Goal: Task Accomplishment & Management: Use online tool/utility

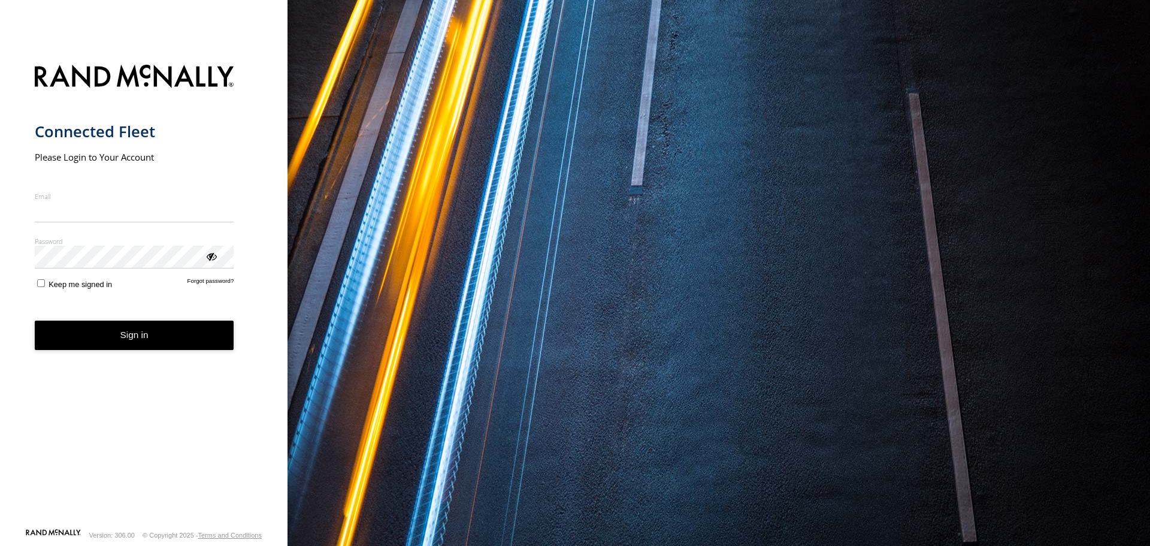
type input "**********"
click at [42, 291] on form "**********" at bounding box center [144, 292] width 219 height 470
click at [146, 331] on button "Sign in" at bounding box center [134, 334] width 199 height 29
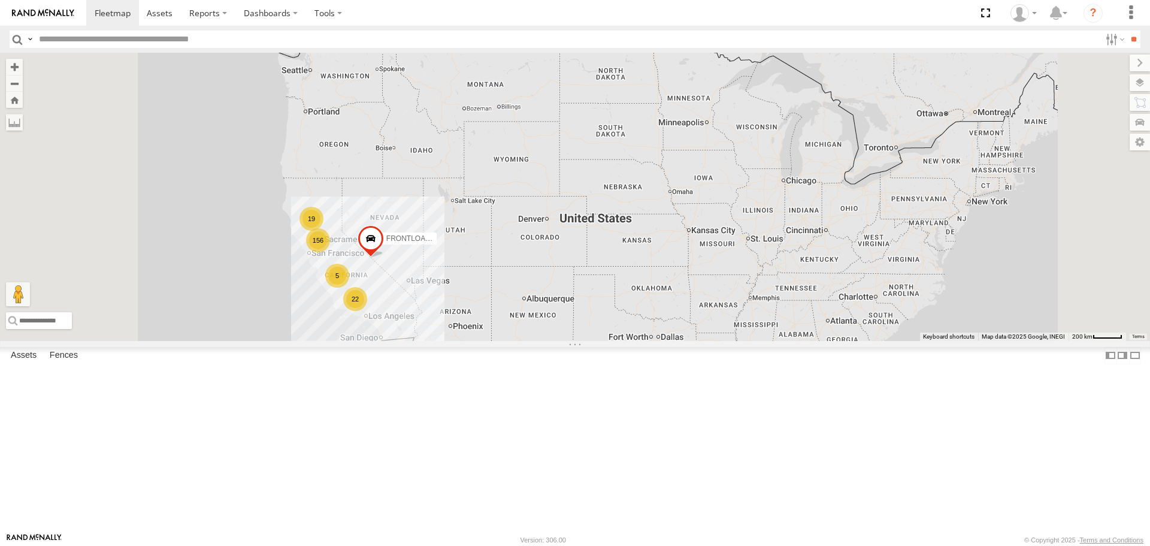
click at [0, 0] on div "AL2377" at bounding box center [0, 0] width 0 height 0
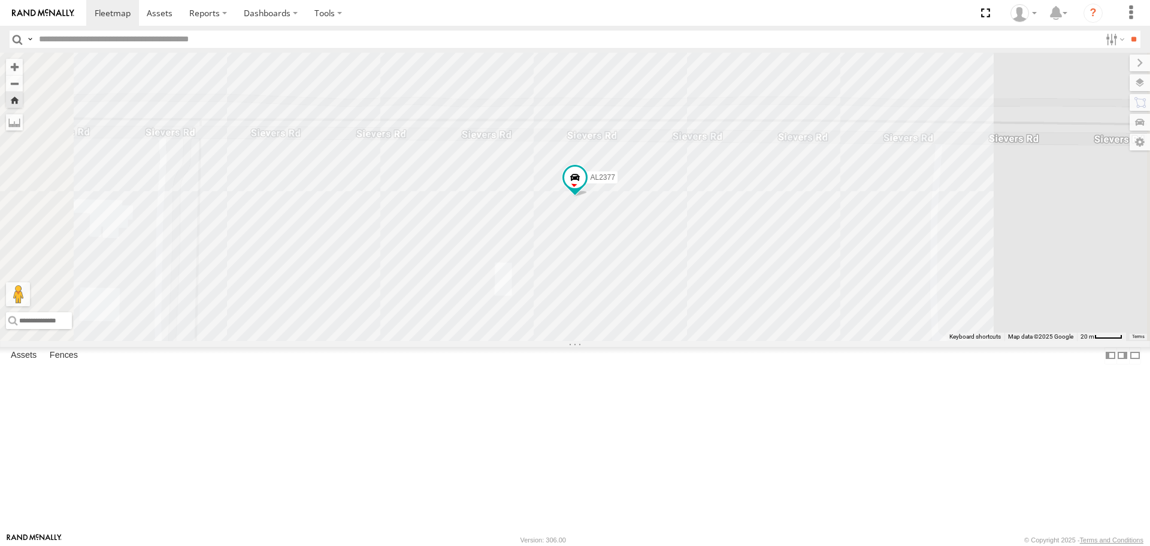
click at [0, 0] on div "AL2377" at bounding box center [0, 0] width 0 height 0
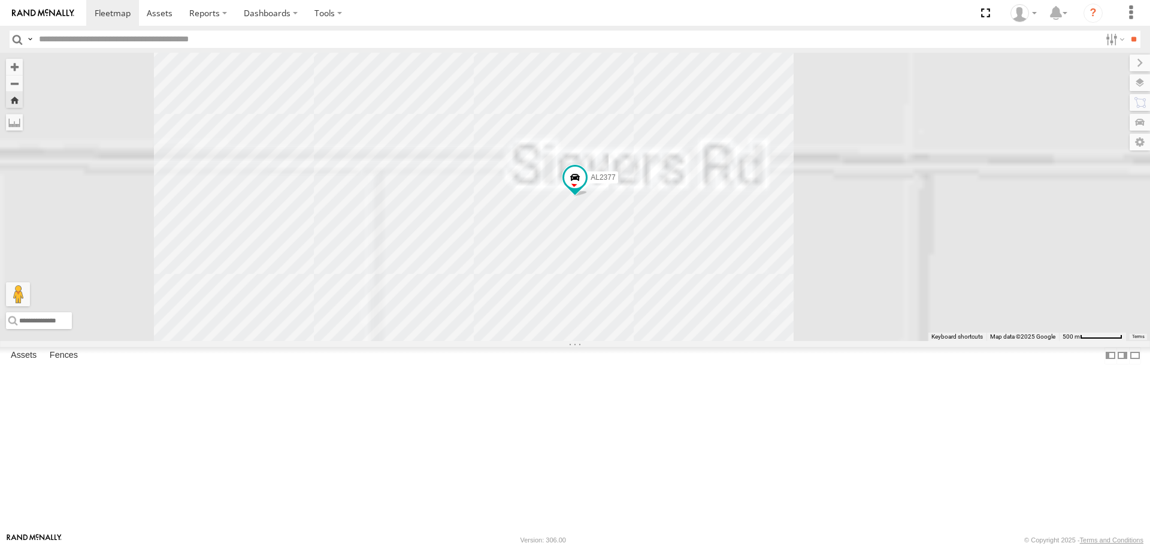
click at [0, 0] on div "AL2377" at bounding box center [0, 0] width 0 height 0
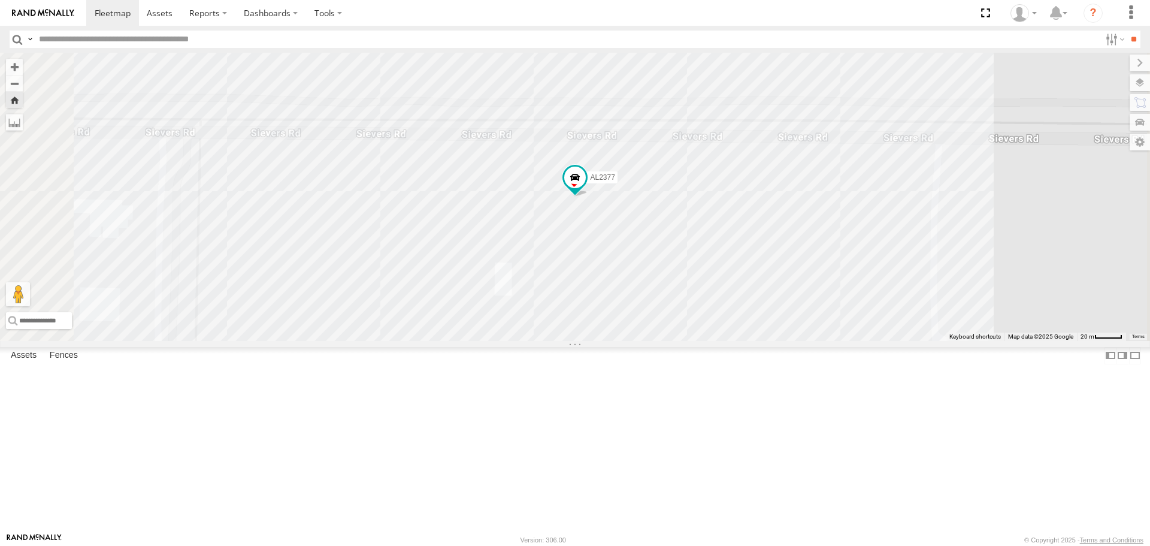
click at [0, 0] on div "AL2377" at bounding box center [0, 0] width 0 height 0
click at [518, 75] on div "AL2377" at bounding box center [575, 196] width 1150 height 287
click at [1127, 53] on div "AL2377" at bounding box center [575, 196] width 1150 height 287
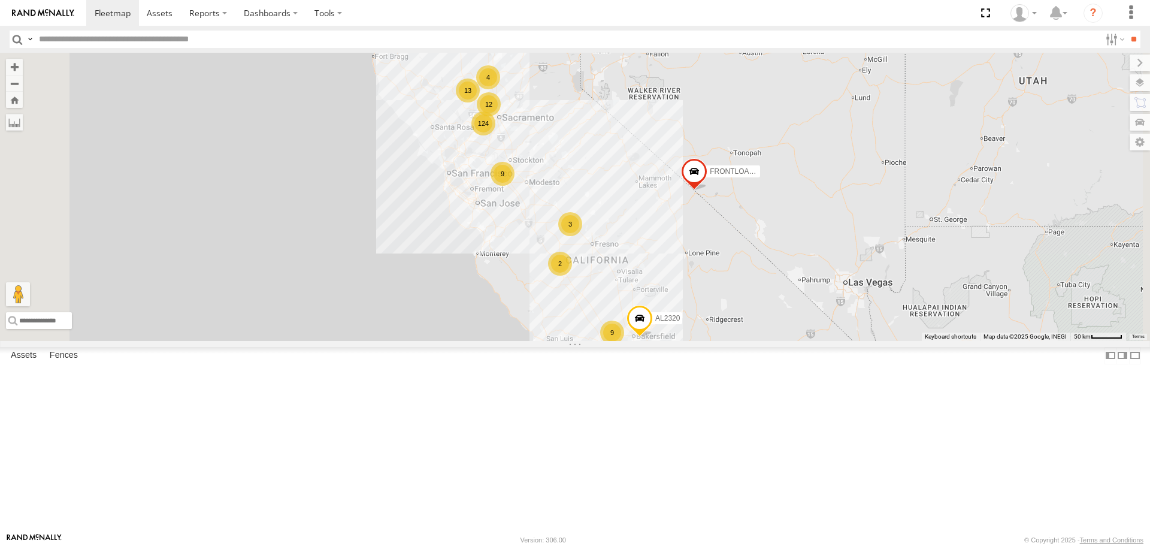
scroll to position [299, 0]
click at [0, 0] on div "AL2331" at bounding box center [0, 0] width 0 height 0
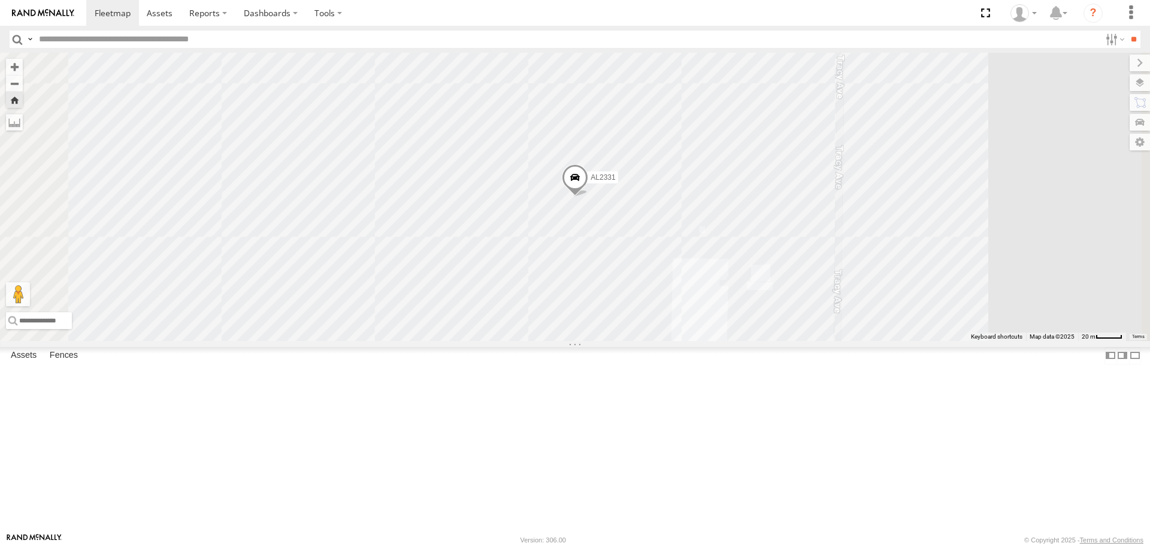
scroll to position [3772, 0]
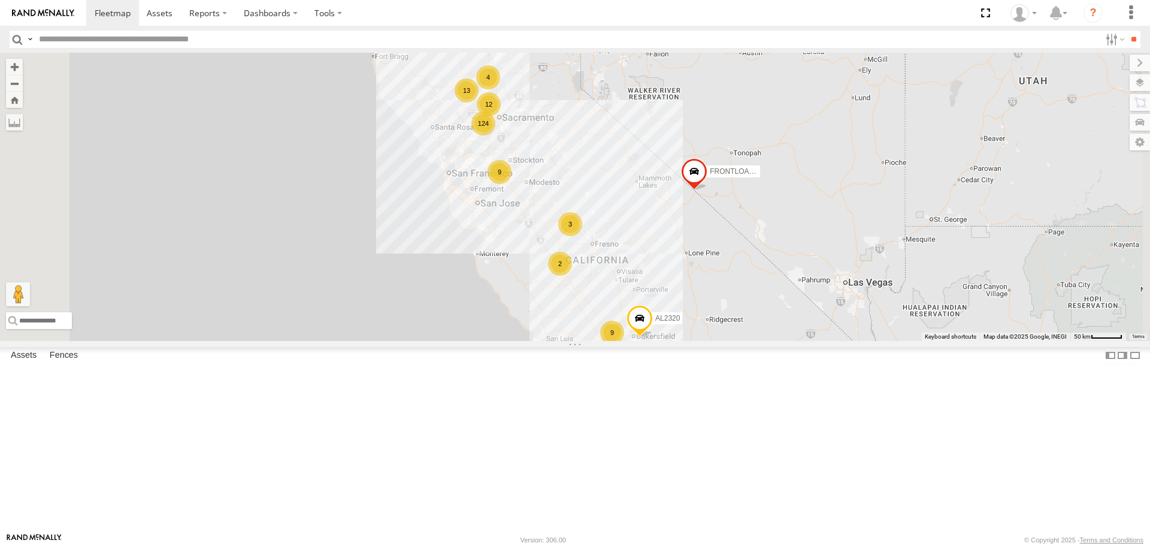
scroll to position [3054, 0]
click at [0, 0] on div "AL2306" at bounding box center [0, 0] width 0 height 0
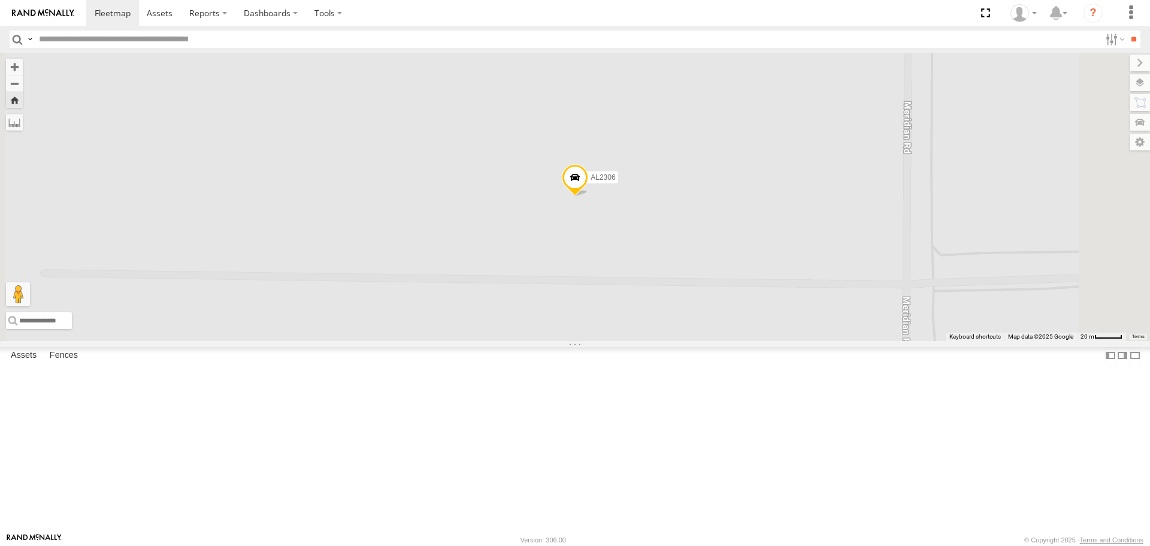
click at [0, 0] on span at bounding box center [0, 0] width 0 height 0
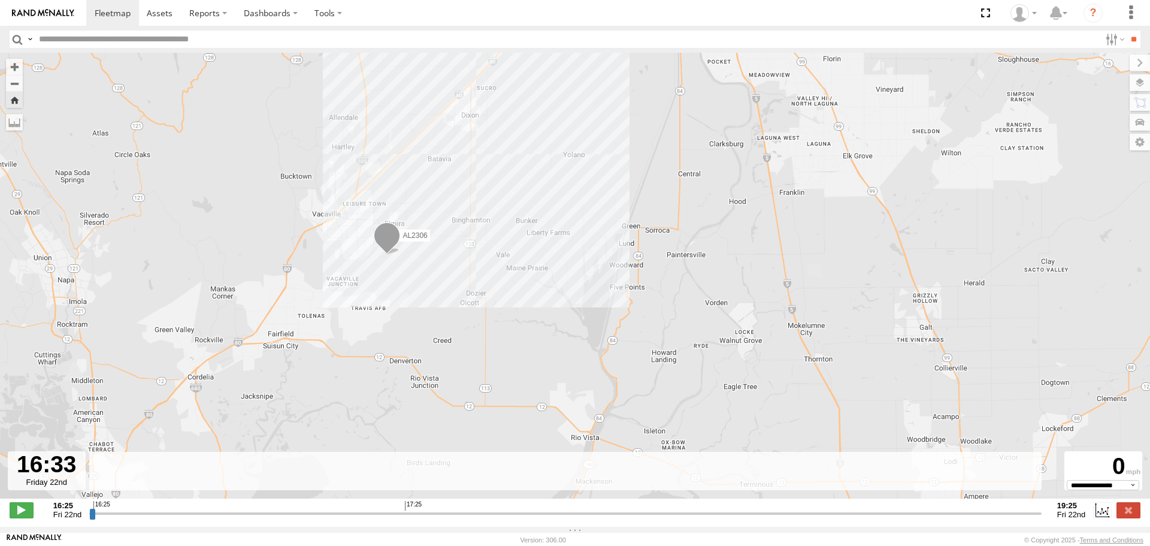
type input "**********"
drag, startPoint x: 92, startPoint y: 519, endPoint x: 64, endPoint y: 534, distance: 31.3
click at [89, 519] on input "range" at bounding box center [565, 512] width 952 height 11
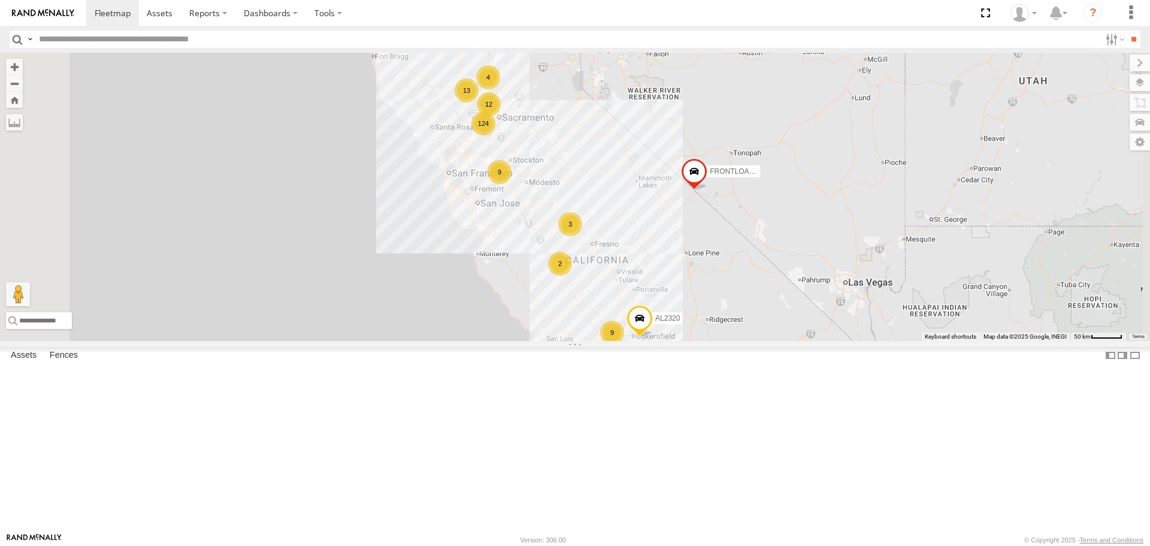
click at [0, 0] on div at bounding box center [0, 0] width 0 height 0
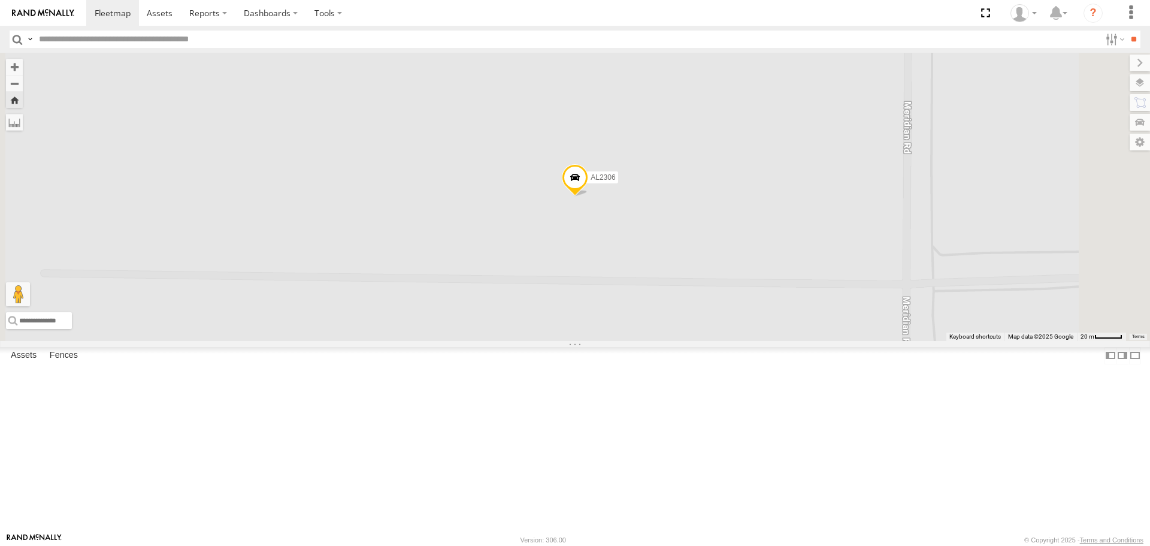
click at [0, 0] on span at bounding box center [0, 0] width 0 height 0
type input "**********"
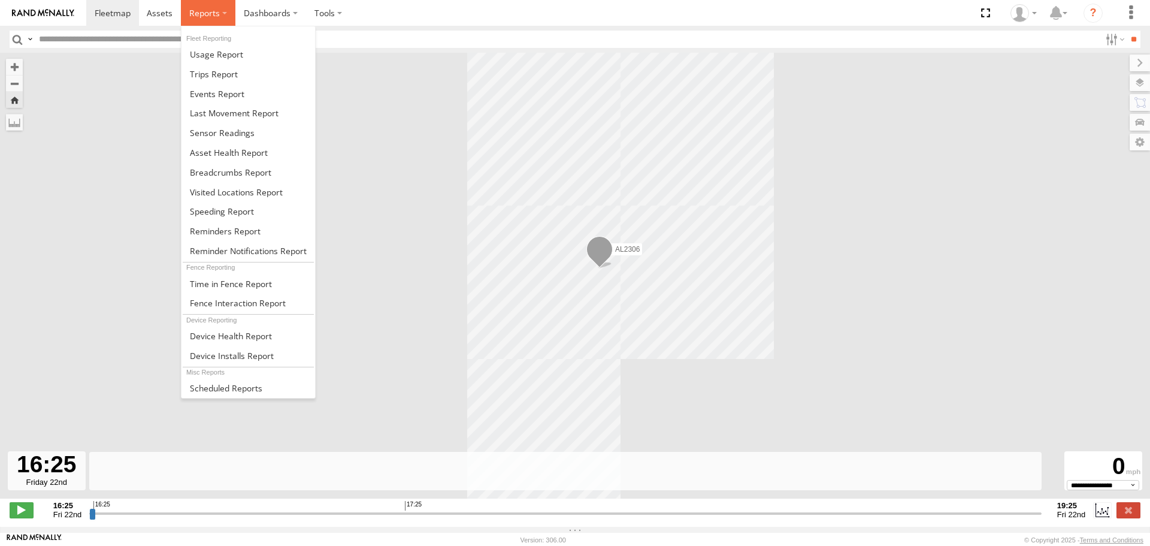
click at [223, 14] on label at bounding box center [208, 13] width 54 height 26
click at [222, 71] on span at bounding box center [214, 73] width 48 height 11
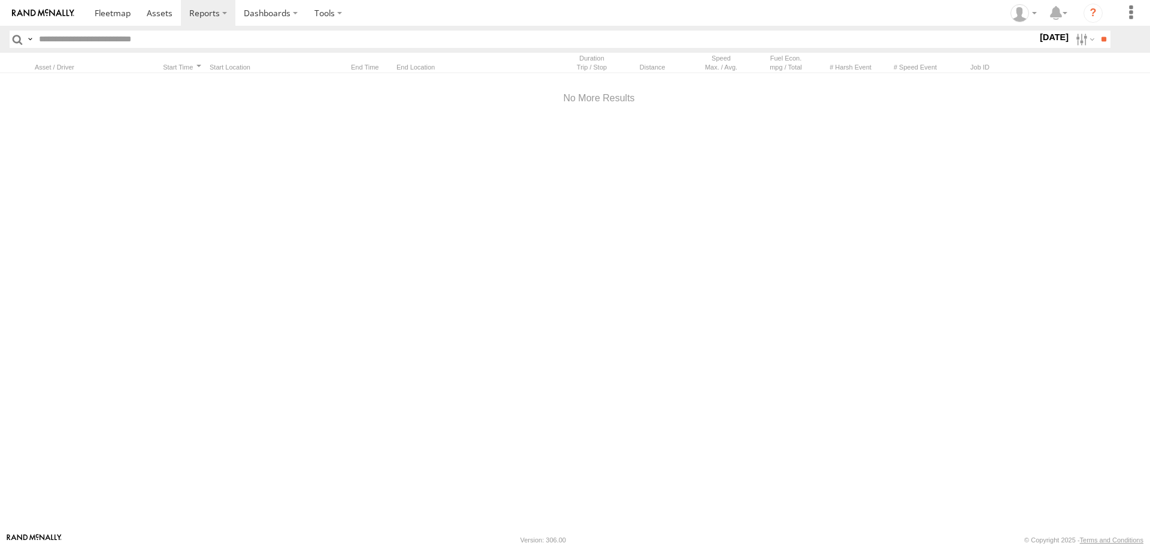
click at [84, 38] on input "text" at bounding box center [535, 39] width 1003 height 17
type input "****"
click at [1096, 31] on input "**" at bounding box center [1103, 39] width 14 height 17
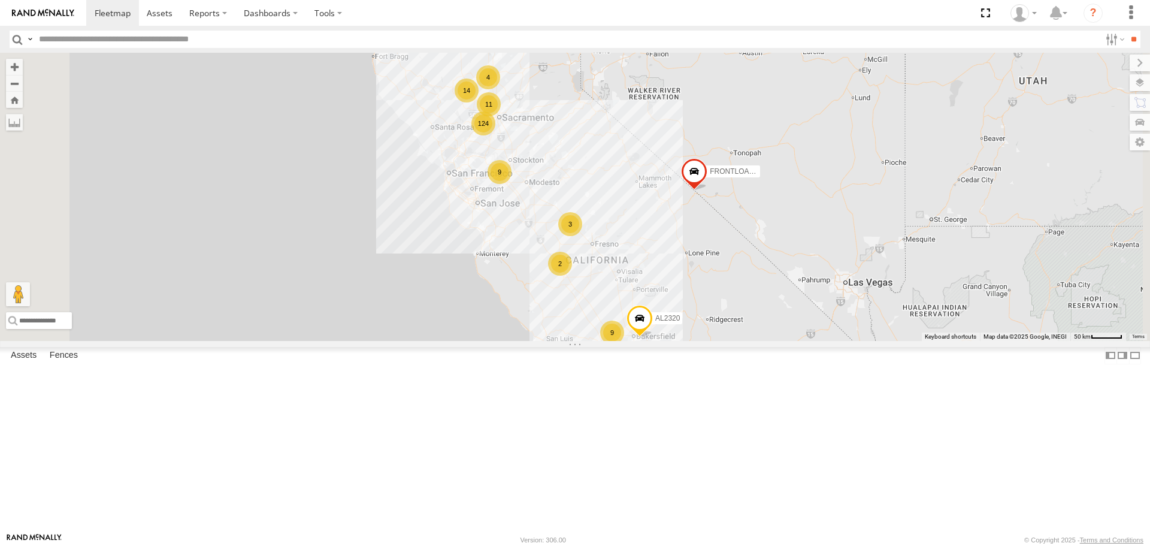
click at [31, 41] on label at bounding box center [30, 39] width 10 height 17
click at [438, 259] on div "124 13 9 12 4 14 11 9 2 FRONTLOADER JD344H 3 AL2320" at bounding box center [575, 196] width 1150 height 287
click at [362, 143] on div "124 13 9 12 4 14 11 9 2 FRONTLOADER JD344H 3 AL2320" at bounding box center [575, 196] width 1150 height 287
click at [382, 41] on input "text" at bounding box center [567, 39] width 1066 height 17
click at [356, 268] on div "124 13 9 12 4 14 11 9 2 FRONTLOADER JD344H 3 AL2320" at bounding box center [575, 196] width 1150 height 287
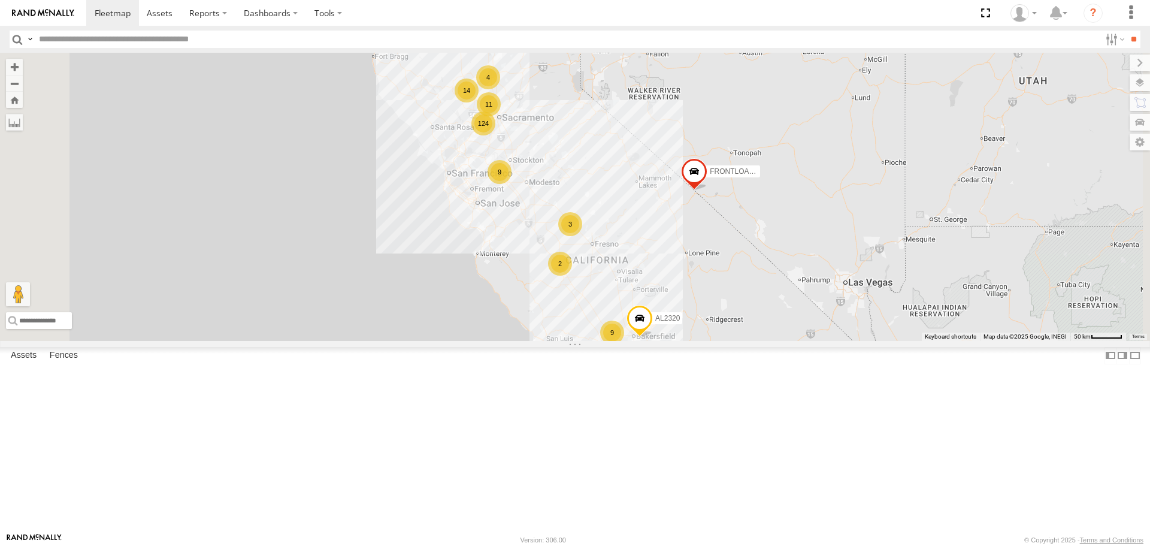
click at [114, 38] on input "text" at bounding box center [567, 39] width 1066 height 17
type input "****"
click at [16, 39] on input "button" at bounding box center [18, 39] width 16 height 17
click at [0, 0] on span at bounding box center [0, 0] width 0 height 0
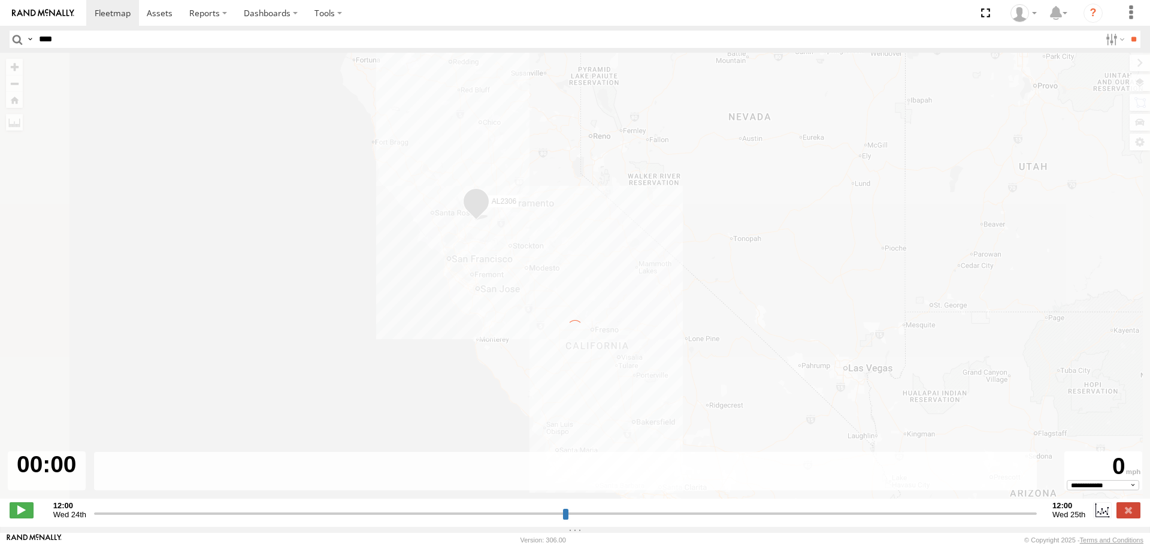
type input "**********"
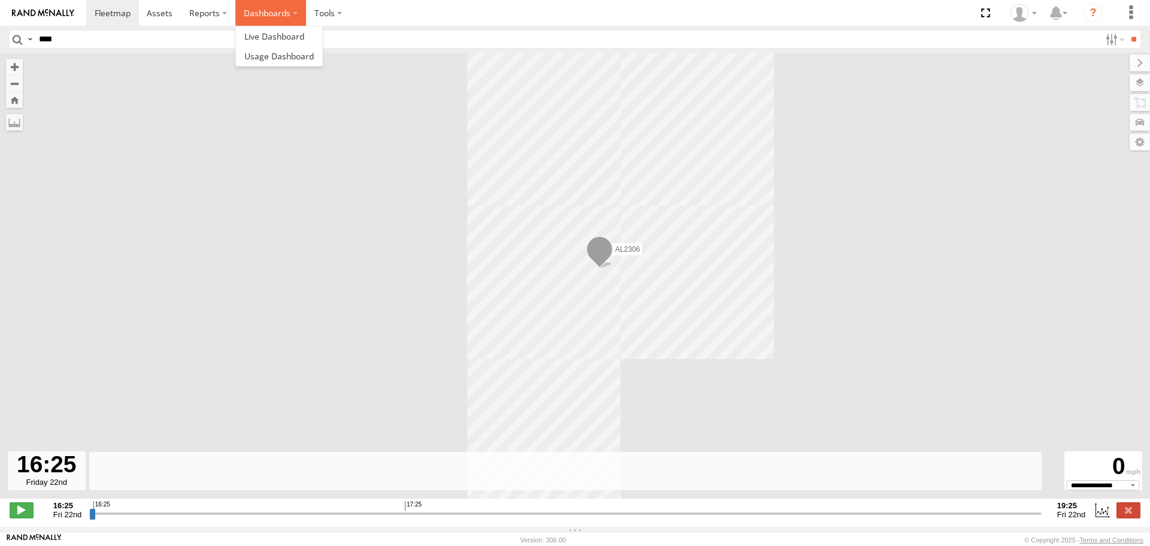
click at [295, 15] on label "Dashboards" at bounding box center [270, 13] width 71 height 26
click at [283, 34] on span at bounding box center [274, 36] width 60 height 11
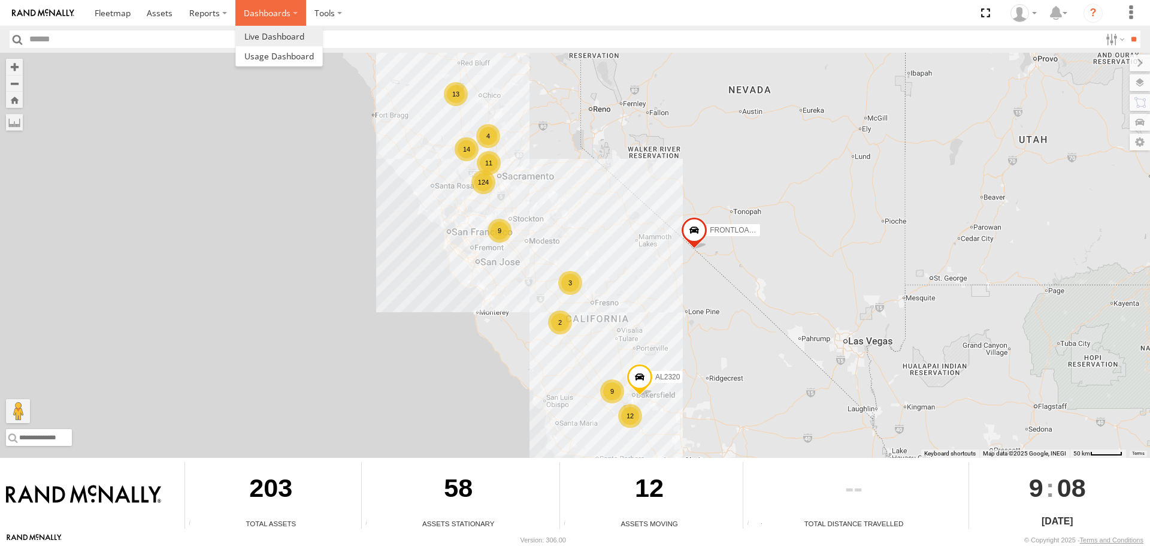
click at [291, 8] on label "Dashboards" at bounding box center [270, 13] width 71 height 26
click at [274, 59] on span at bounding box center [278, 55] width 69 height 11
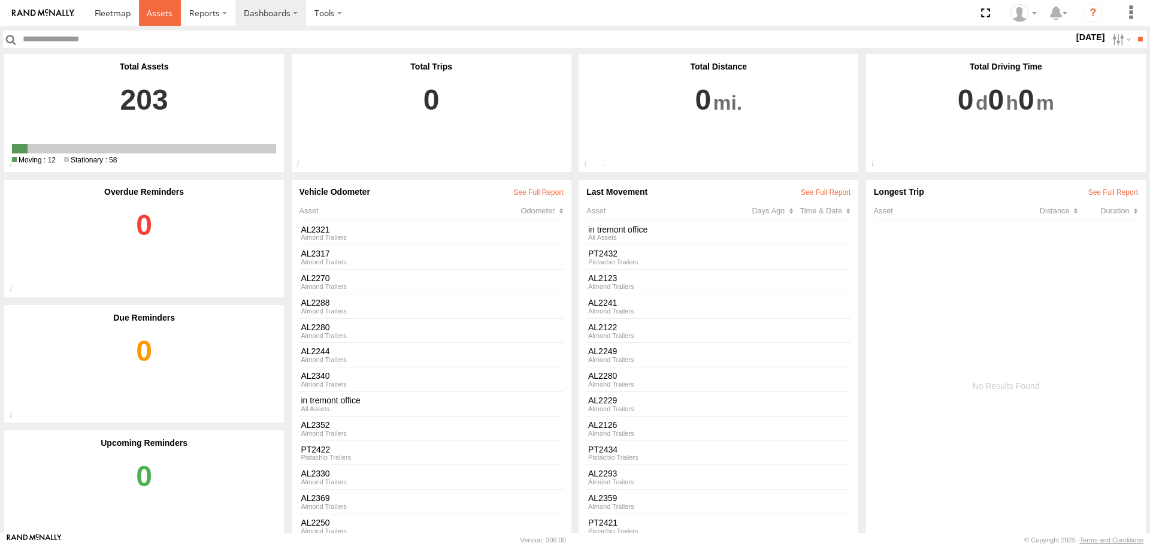
click at [162, 16] on span at bounding box center [160, 12] width 26 height 11
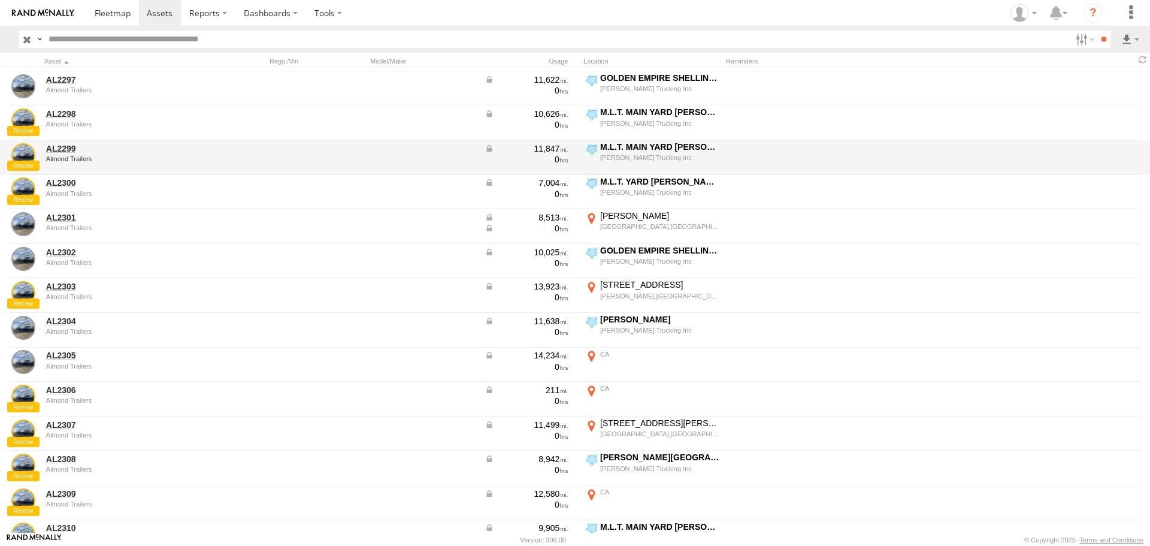
scroll to position [2635, 0]
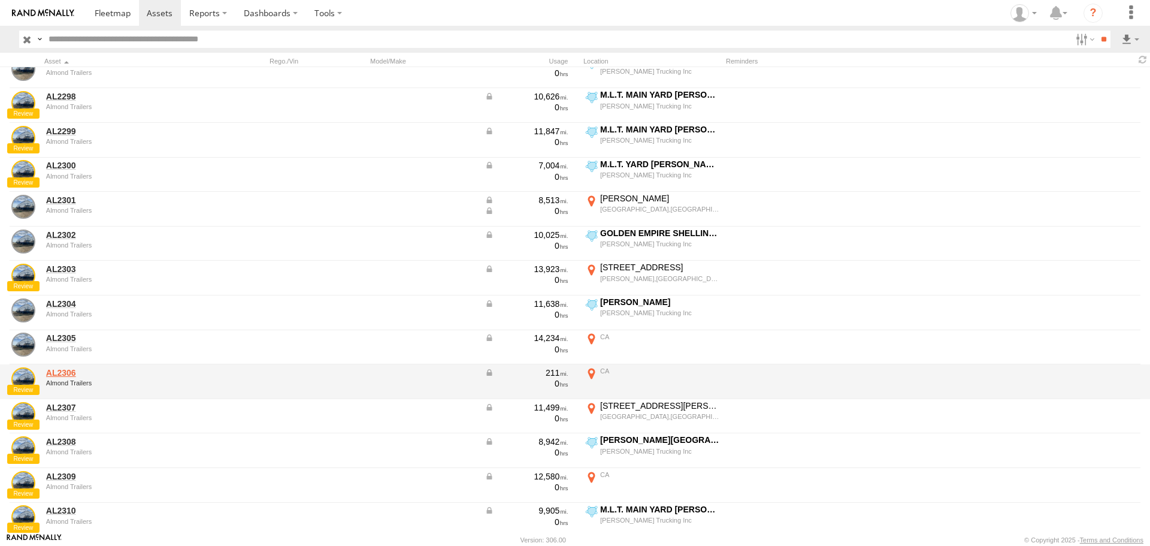
click at [64, 373] on link "AL2306" at bounding box center [128, 372] width 164 height 11
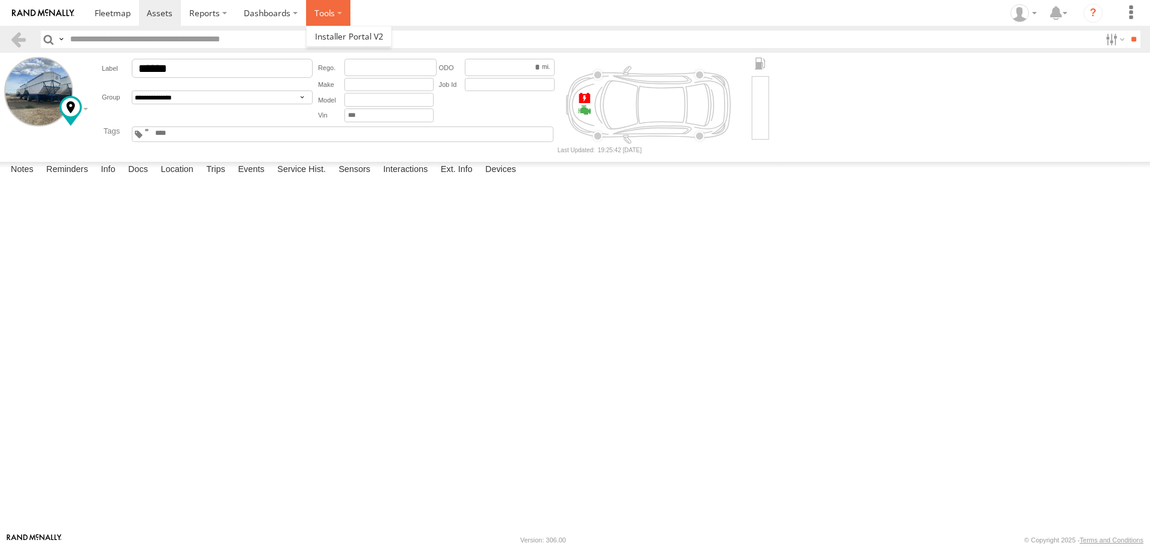
click at [338, 11] on label at bounding box center [328, 13] width 44 height 26
click at [495, 8] on section at bounding box center [616, 13] width 1060 height 26
click at [182, 178] on label "Location" at bounding box center [176, 170] width 45 height 17
click at [220, 178] on label "Trips" at bounding box center [215, 170] width 31 height 17
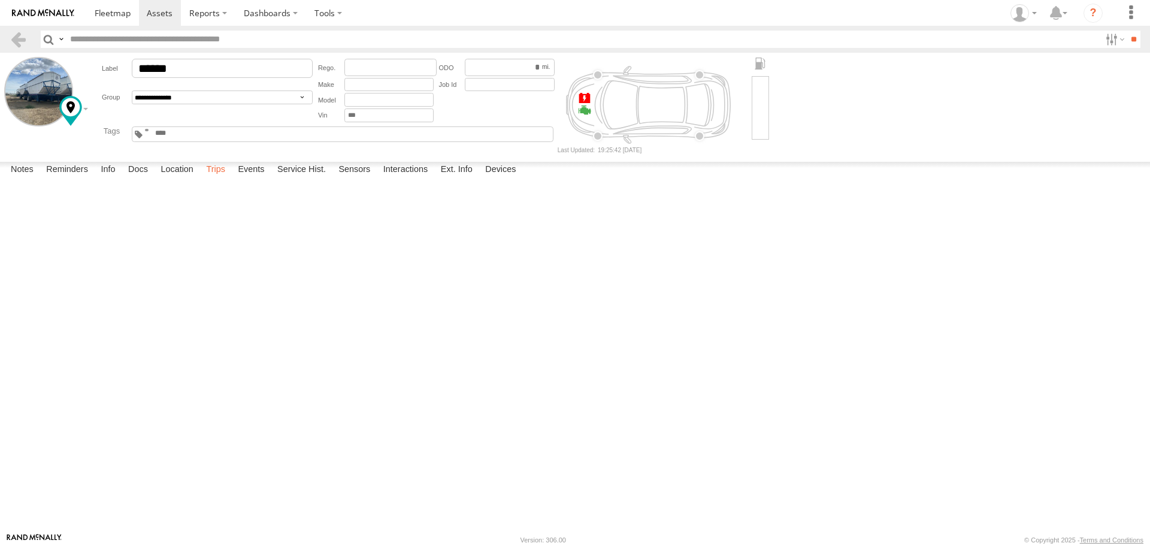
click at [217, 178] on label "Trips" at bounding box center [215, 170] width 31 height 17
click at [178, 178] on label "Location" at bounding box center [176, 170] width 45 height 17
click at [222, 178] on label "Trips" at bounding box center [215, 170] width 31 height 17
click at [251, 178] on label "Events" at bounding box center [251, 170] width 38 height 17
click at [214, 178] on label "Trips" at bounding box center [215, 170] width 31 height 17
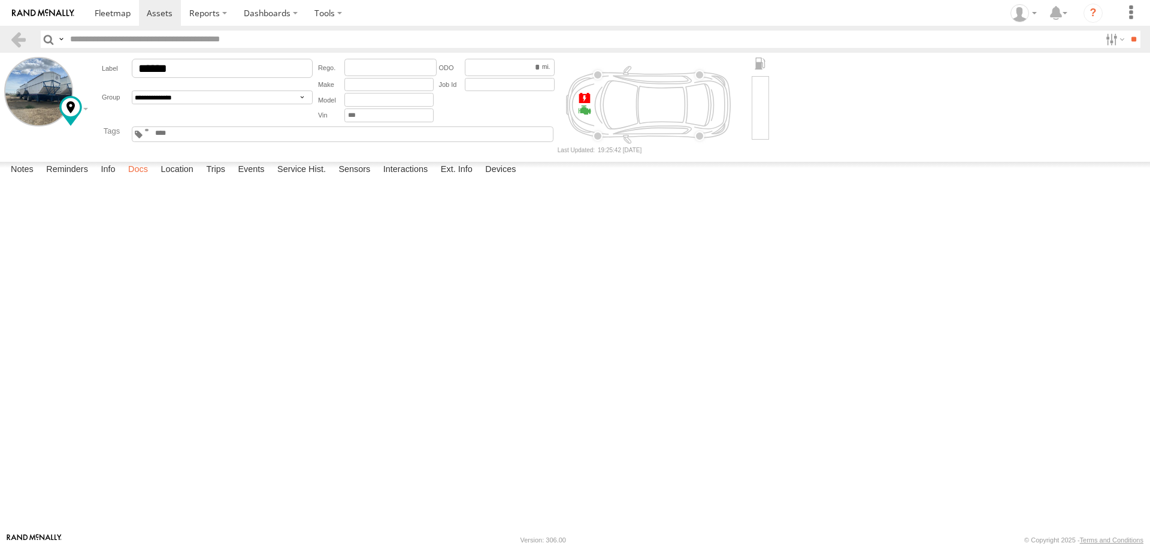
click at [141, 178] on label "Docs" at bounding box center [138, 170] width 32 height 17
click at [111, 178] on label "Info" at bounding box center [108, 170] width 26 height 17
click at [181, 178] on label "Location" at bounding box center [176, 170] width 45 height 17
click at [224, 178] on label "Trips" at bounding box center [215, 170] width 31 height 17
click at [0, 0] on div "Start Time" at bounding box center [0, 0] width 0 height 0
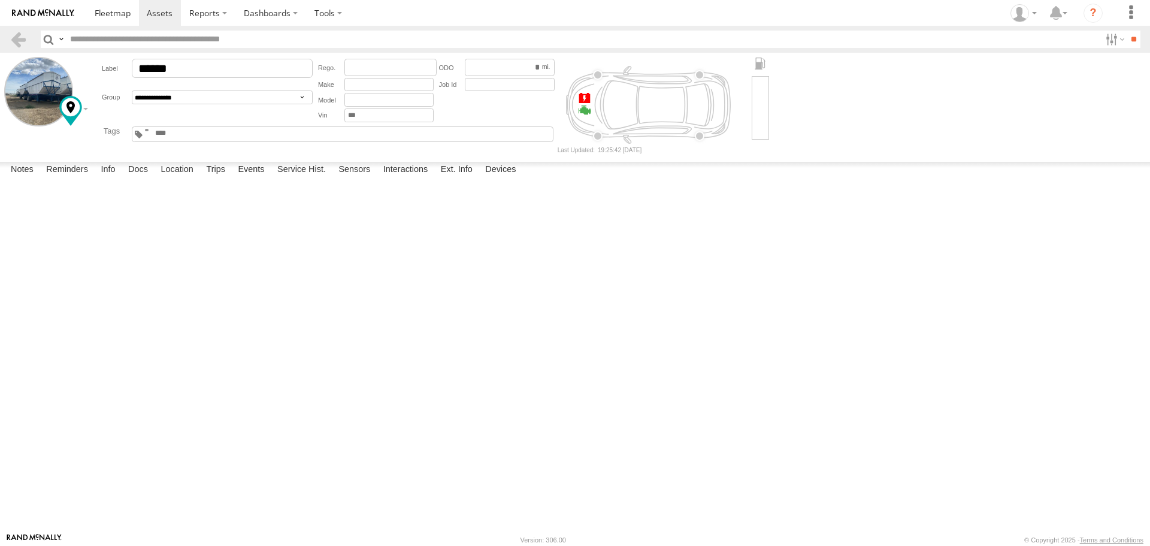
click at [0, 0] on div "Start Time Start Location End Time End Location Driver Distance Job ID" at bounding box center [0, 0] width 0 height 0
click at [0, 0] on div "Start Time" at bounding box center [0, 0] width 0 height 0
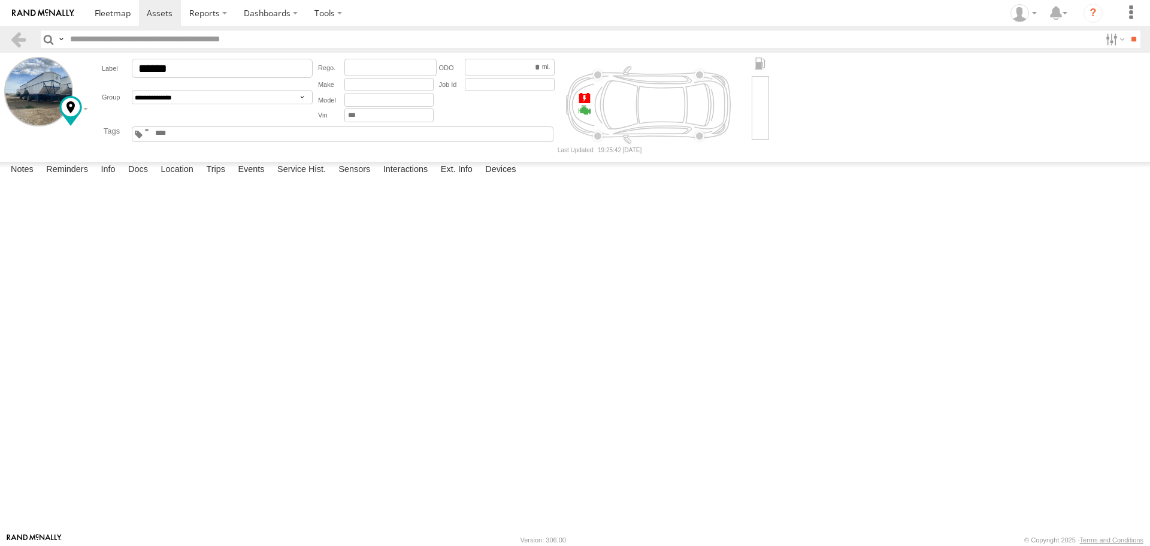
click at [0, 0] on div "Start Time" at bounding box center [0, 0] width 0 height 0
click at [183, 178] on label "Location" at bounding box center [176, 170] width 45 height 17
click at [222, 178] on label "Trips" at bounding box center [215, 170] width 31 height 17
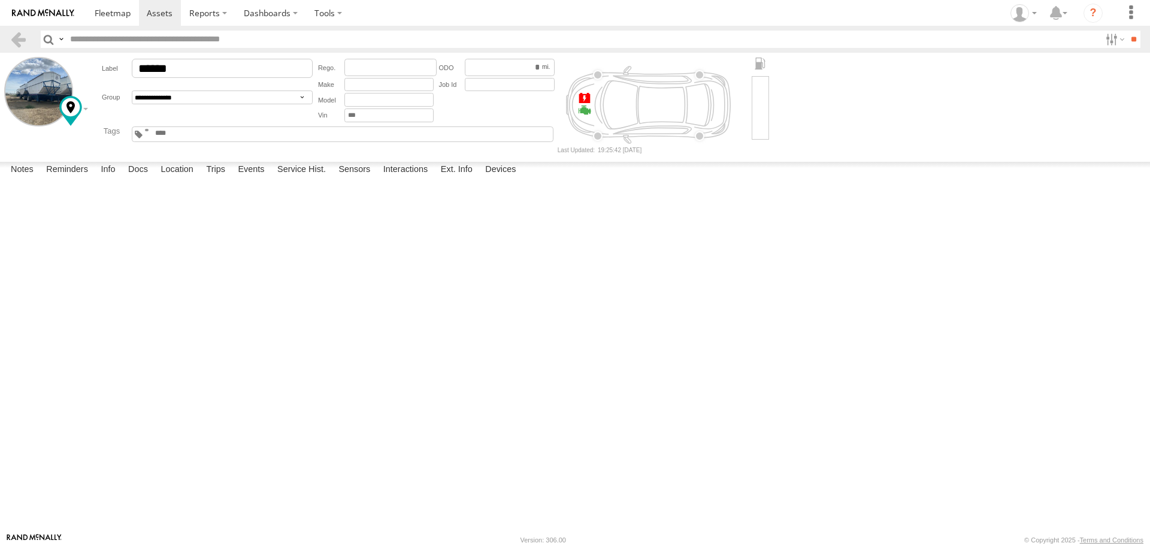
click at [0, 0] on link at bounding box center [0, 0] width 0 height 0
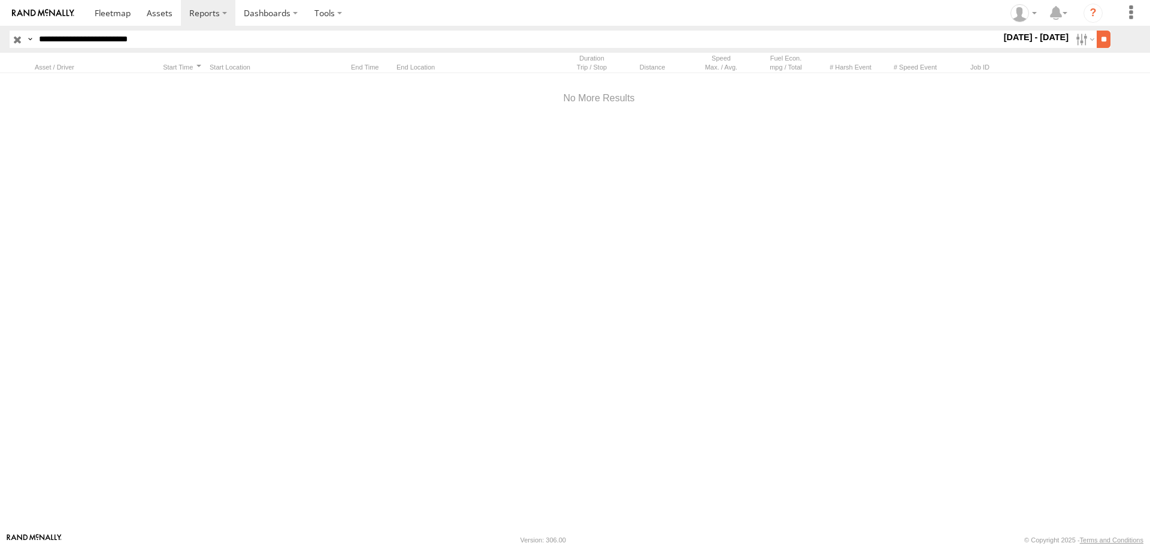
click at [1098, 37] on input "**" at bounding box center [1103, 39] width 14 height 17
click at [1133, 11] on label at bounding box center [1130, 13] width 26 height 26
click at [1036, 180] on div at bounding box center [599, 302] width 1198 height 459
click at [1091, 10] on icon "?" at bounding box center [1092, 13] width 19 height 19
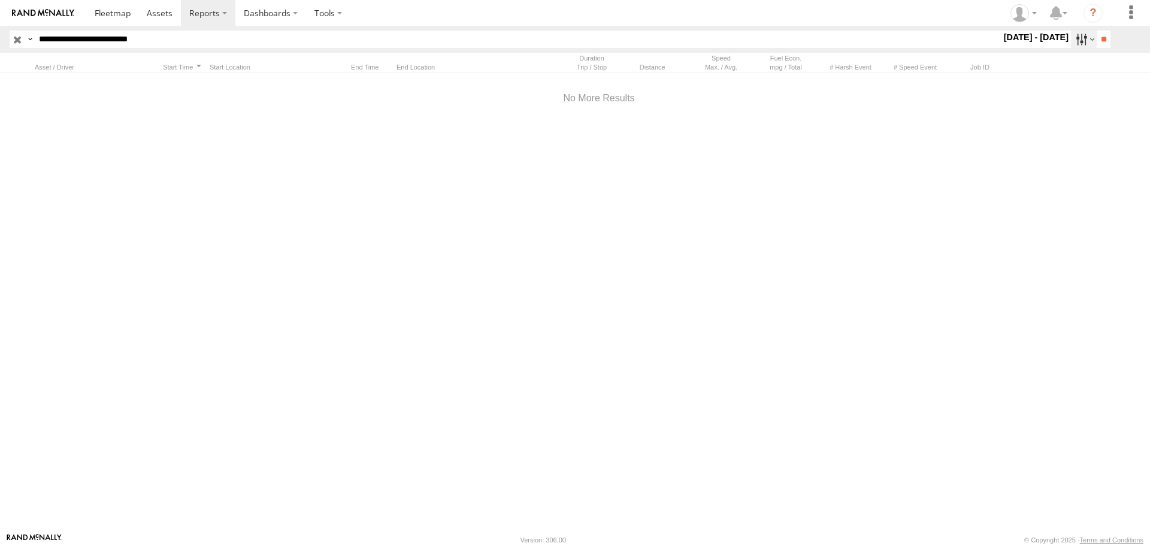
click at [1075, 37] on label at bounding box center [1084, 39] width 26 height 17
click at [0, 0] on span "Last 7 Days" at bounding box center [0, 0] width 0 height 0
click at [0, 0] on span "This Week (S-S)" at bounding box center [0, 0] width 0 height 0
click at [1101, 38] on input "**" at bounding box center [1103, 39] width 14 height 17
click at [1101, 37] on input "**" at bounding box center [1103, 39] width 14 height 17
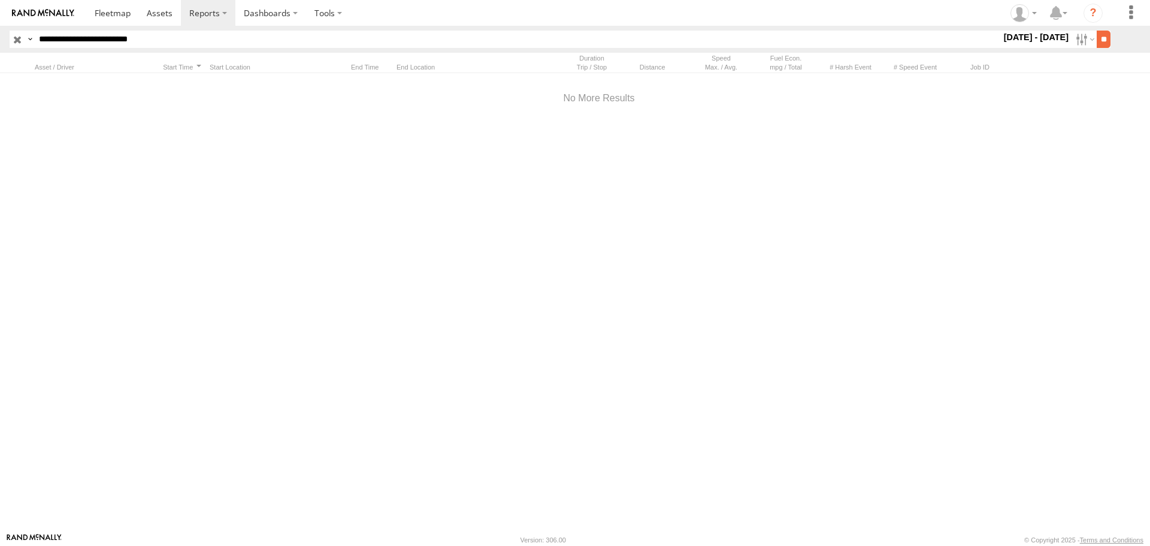
click at [1102, 37] on input "**" at bounding box center [1103, 39] width 14 height 17
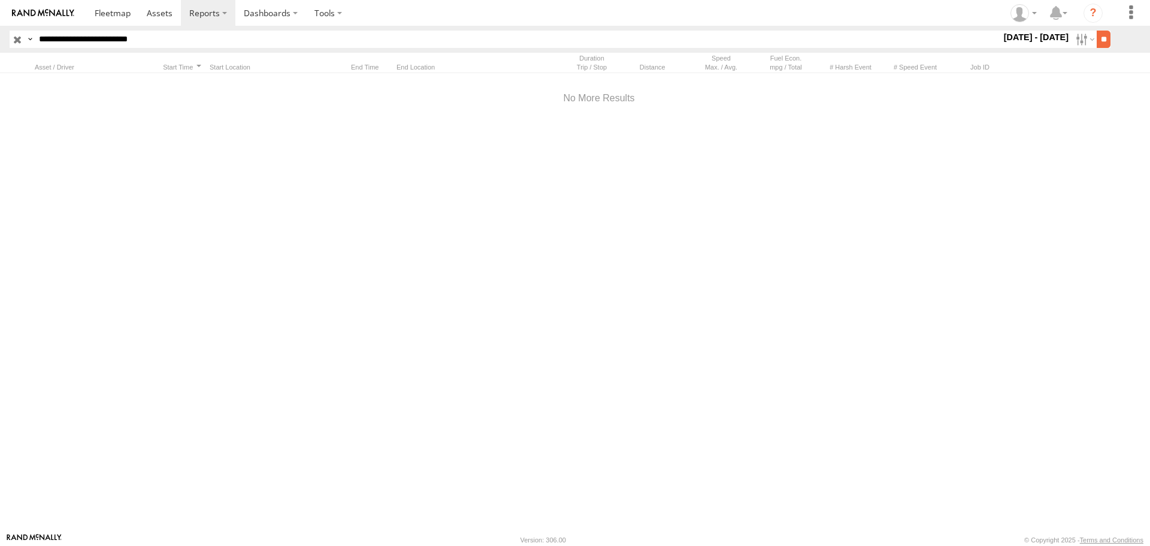
click at [1102, 37] on input "**" at bounding box center [1103, 39] width 14 height 17
click at [1100, 39] on input "**" at bounding box center [1103, 39] width 14 height 17
click at [47, 68] on div at bounding box center [95, 67] width 120 height 8
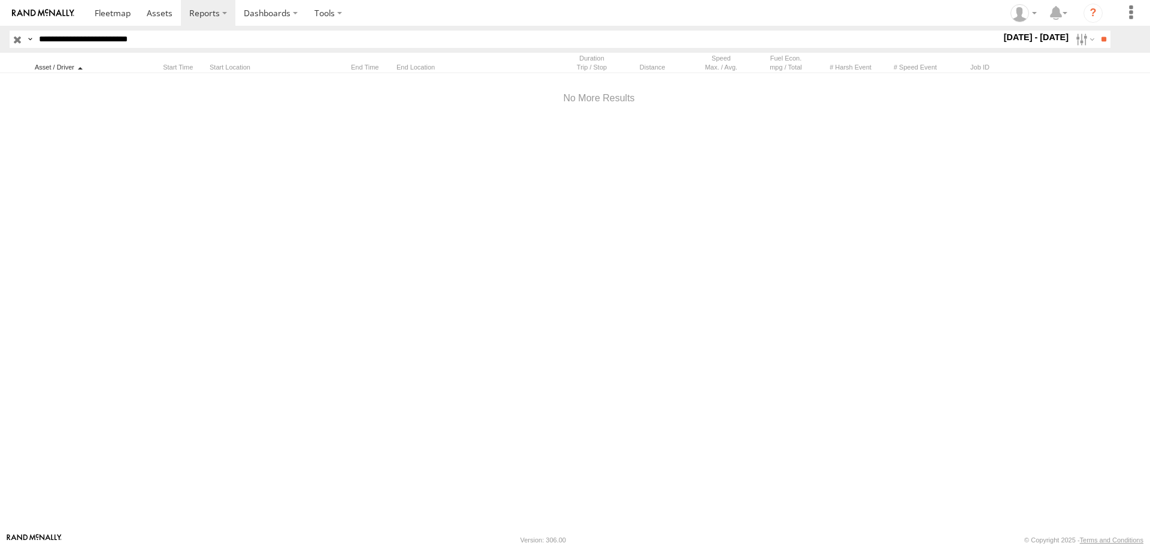
click at [80, 66] on div at bounding box center [95, 67] width 120 height 8
click at [180, 68] on div at bounding box center [182, 67] width 46 height 8
click at [230, 64] on div at bounding box center [276, 67] width 132 height 8
click at [369, 65] on div at bounding box center [369, 67] width 46 height 8
click at [407, 66] on div at bounding box center [462, 67] width 132 height 8
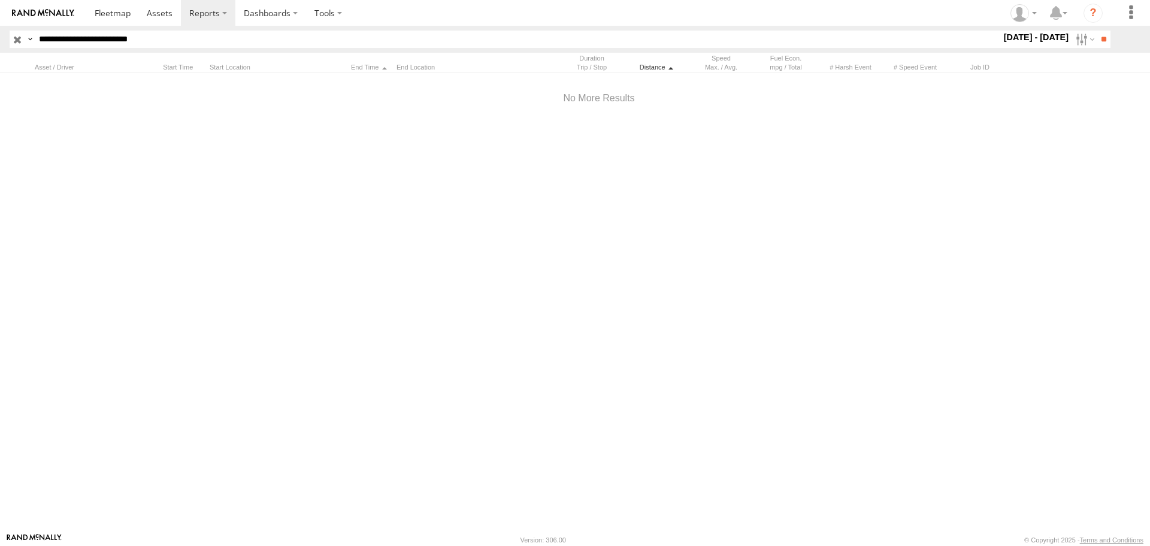
click at [653, 63] on div "Distance" at bounding box center [656, 67] width 60 height 8
click at [587, 59] on div at bounding box center [592, 58] width 60 height 8
click at [589, 67] on div at bounding box center [592, 67] width 60 height 8
click at [720, 60] on div at bounding box center [721, 58] width 60 height 8
click at [784, 64] on div at bounding box center [786, 67] width 60 height 8
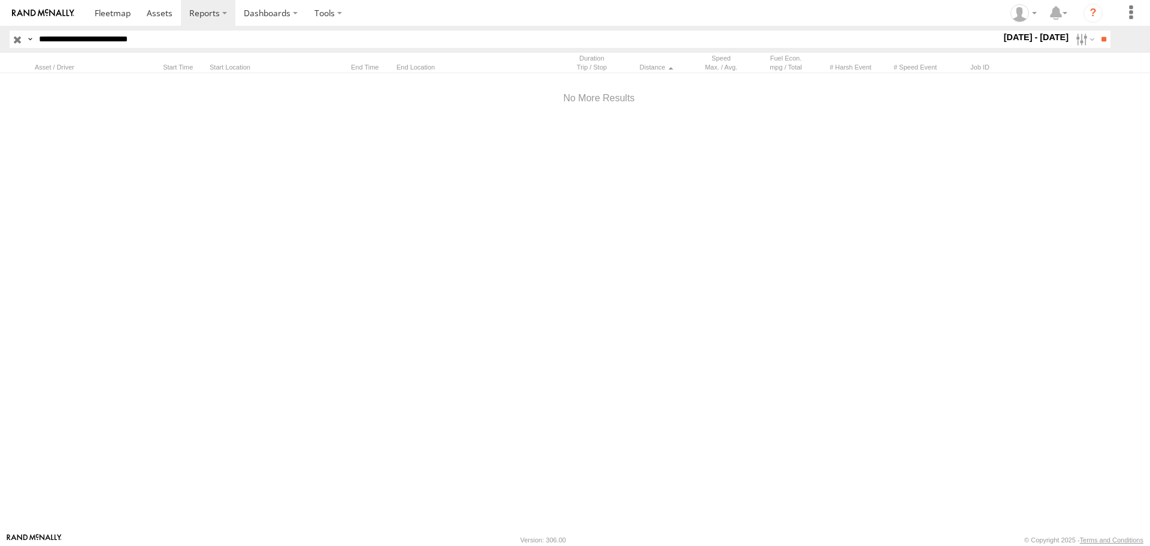
click at [859, 68] on div at bounding box center [850, 67] width 60 height 8
click at [916, 69] on div at bounding box center [915, 67] width 60 height 8
click at [978, 69] on div "Job ID" at bounding box center [980, 67] width 60 height 8
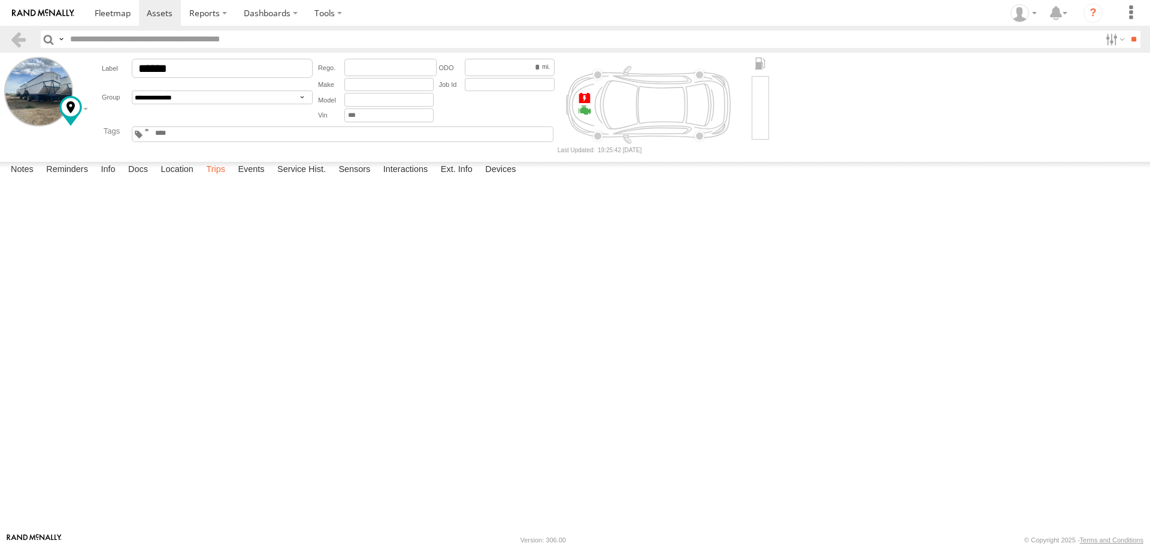
click at [216, 178] on label "Trips" at bounding box center [215, 170] width 31 height 17
click at [1129, 37] on input "**" at bounding box center [1133, 39] width 14 height 17
